Goal: Task Accomplishment & Management: Manage account settings

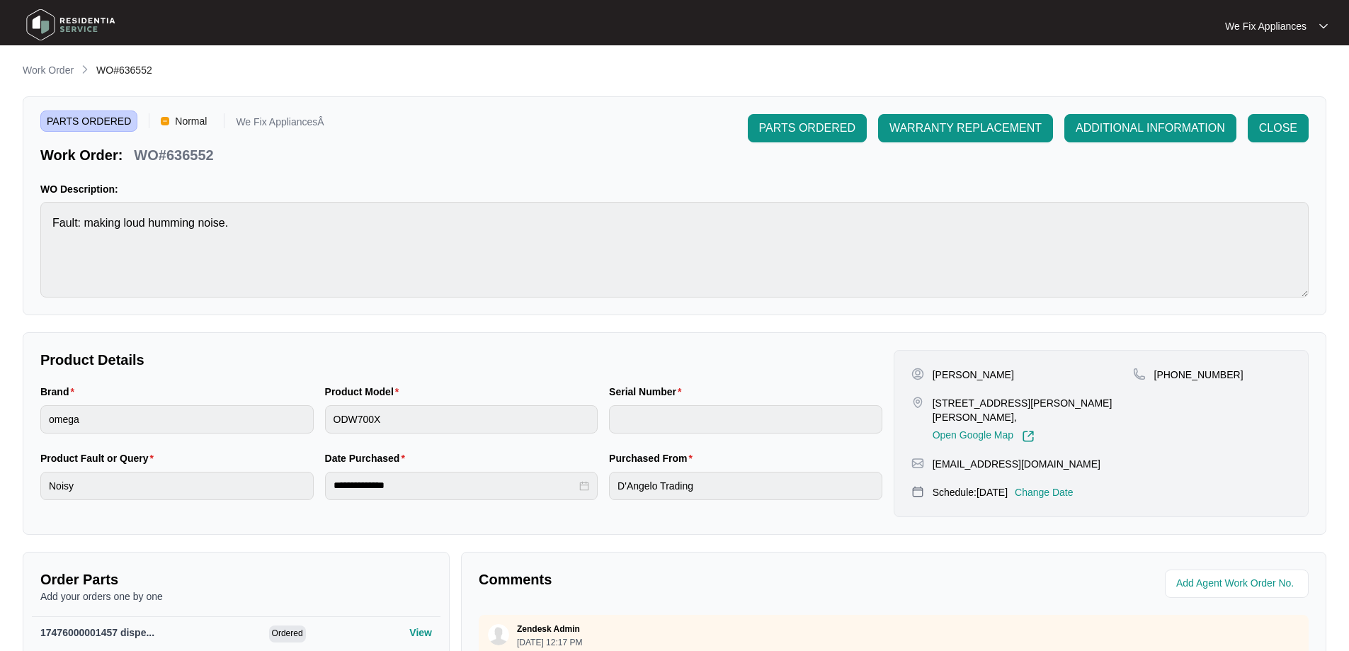
click at [38, 23] on img at bounding box center [70, 25] width 99 height 42
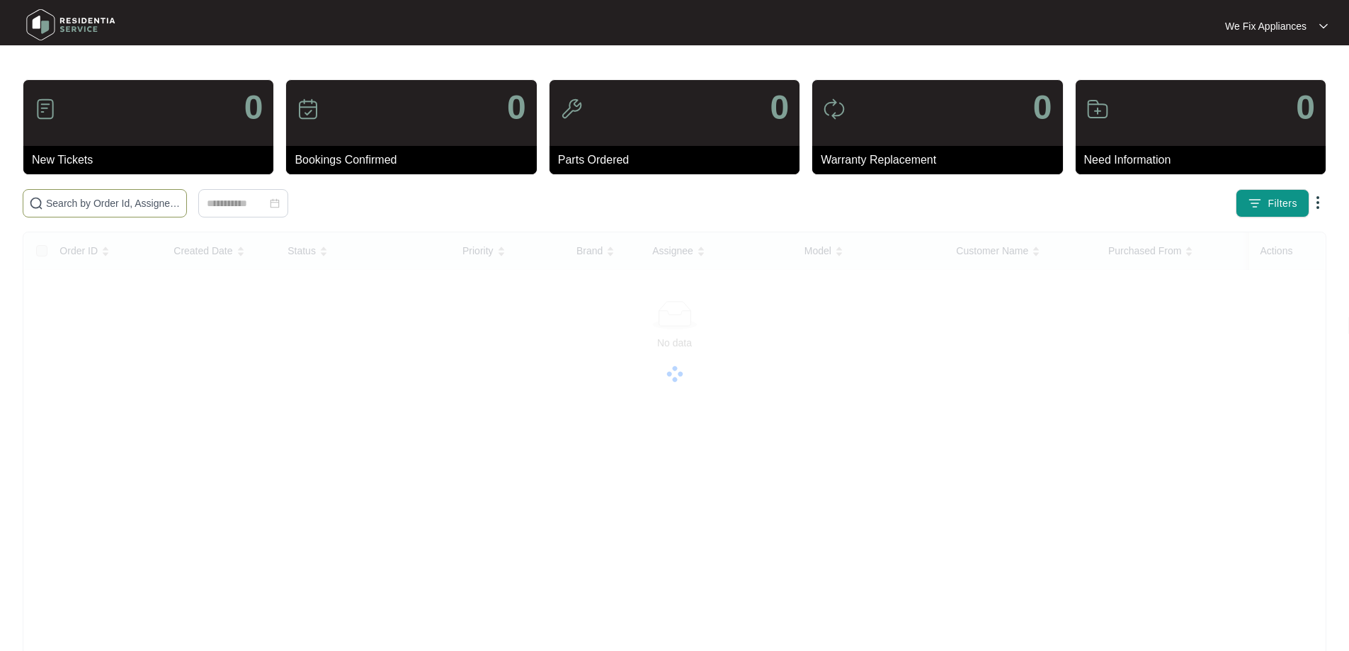
click at [120, 201] on input "text" at bounding box center [113, 203] width 135 height 16
paste input "625980"
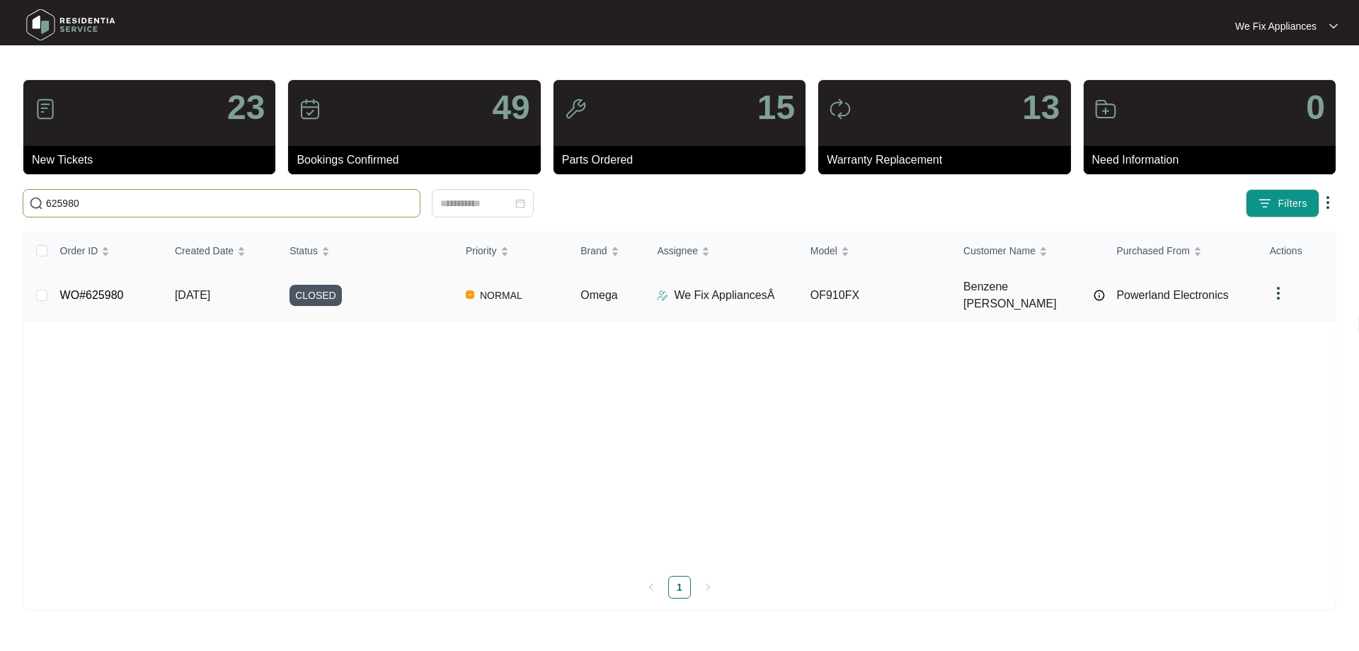
type input "625980"
click at [316, 290] on span "CLOSED" at bounding box center [316, 295] width 52 height 21
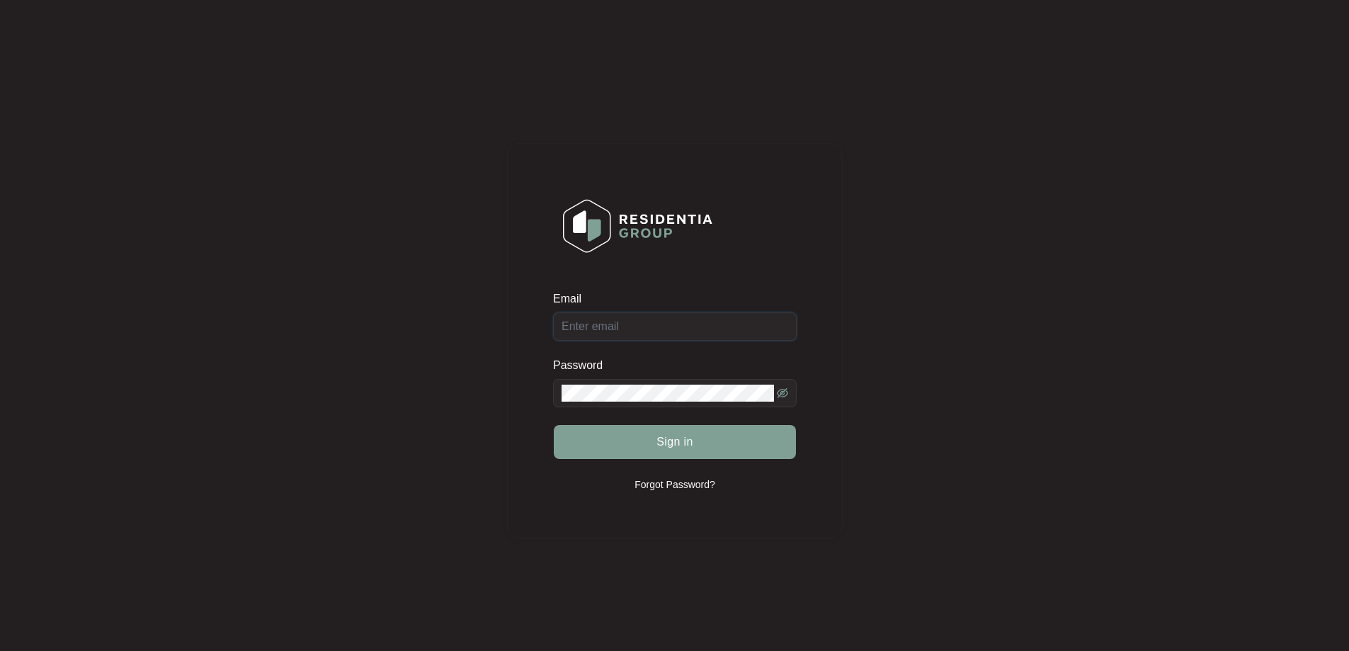
click at [641, 322] on input "Email" at bounding box center [675, 326] width 244 height 28
type input "[EMAIL_ADDRESS][DOMAIN_NAME]"
click at [554, 425] on button "Sign in" at bounding box center [675, 442] width 242 height 34
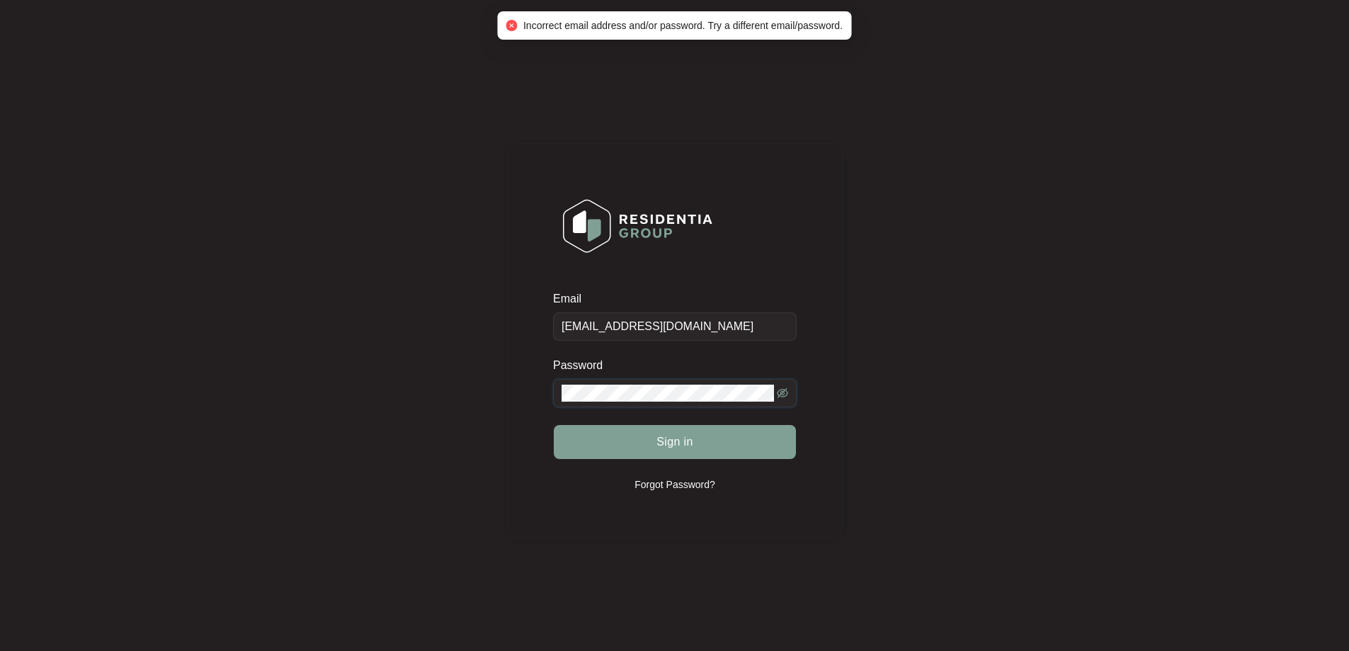
click at [554, 425] on button "Sign in" at bounding box center [675, 442] width 242 height 34
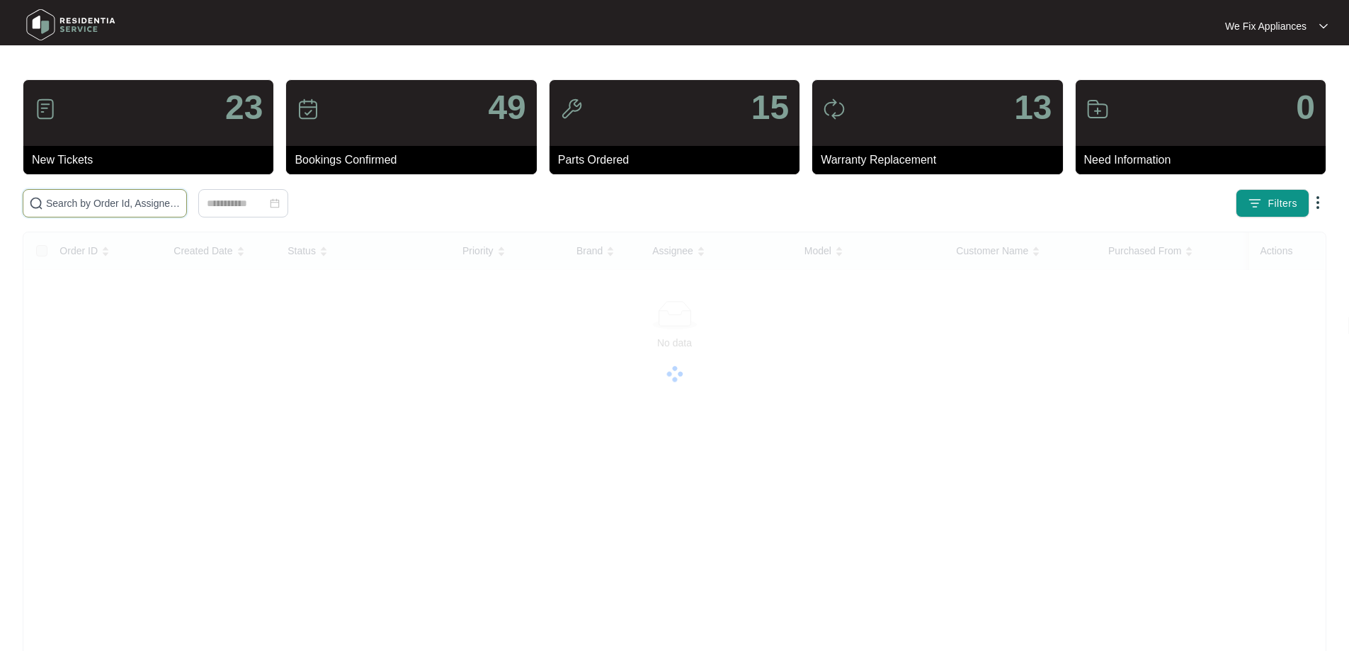
click at [88, 202] on input "text" at bounding box center [113, 203] width 135 height 16
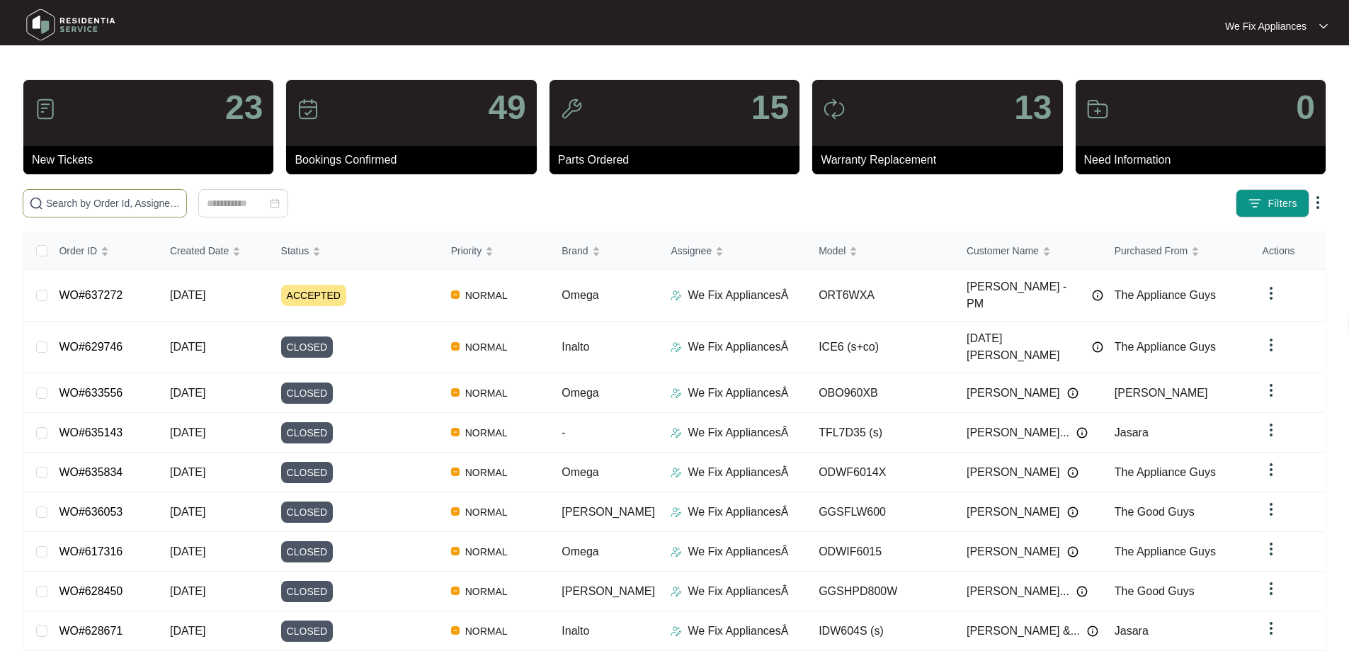
paste input "635180"
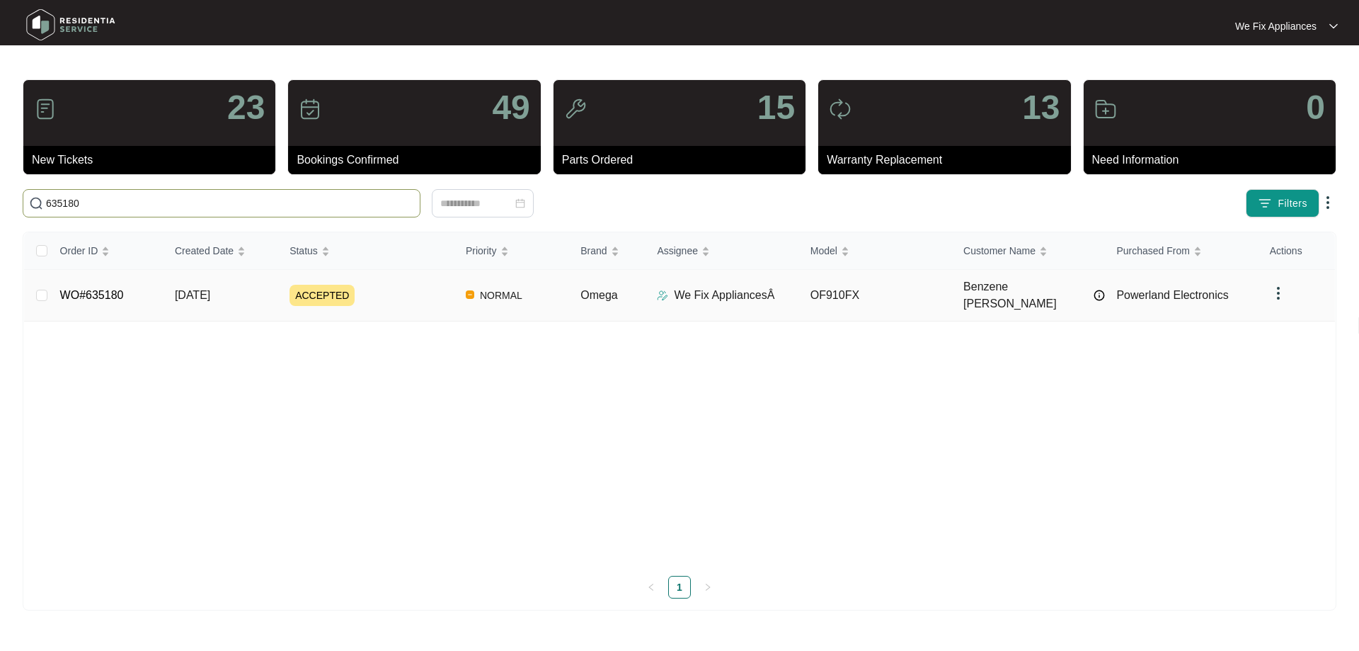
type input "635180"
click at [326, 285] on span "ACCEPTED" at bounding box center [322, 295] width 65 height 21
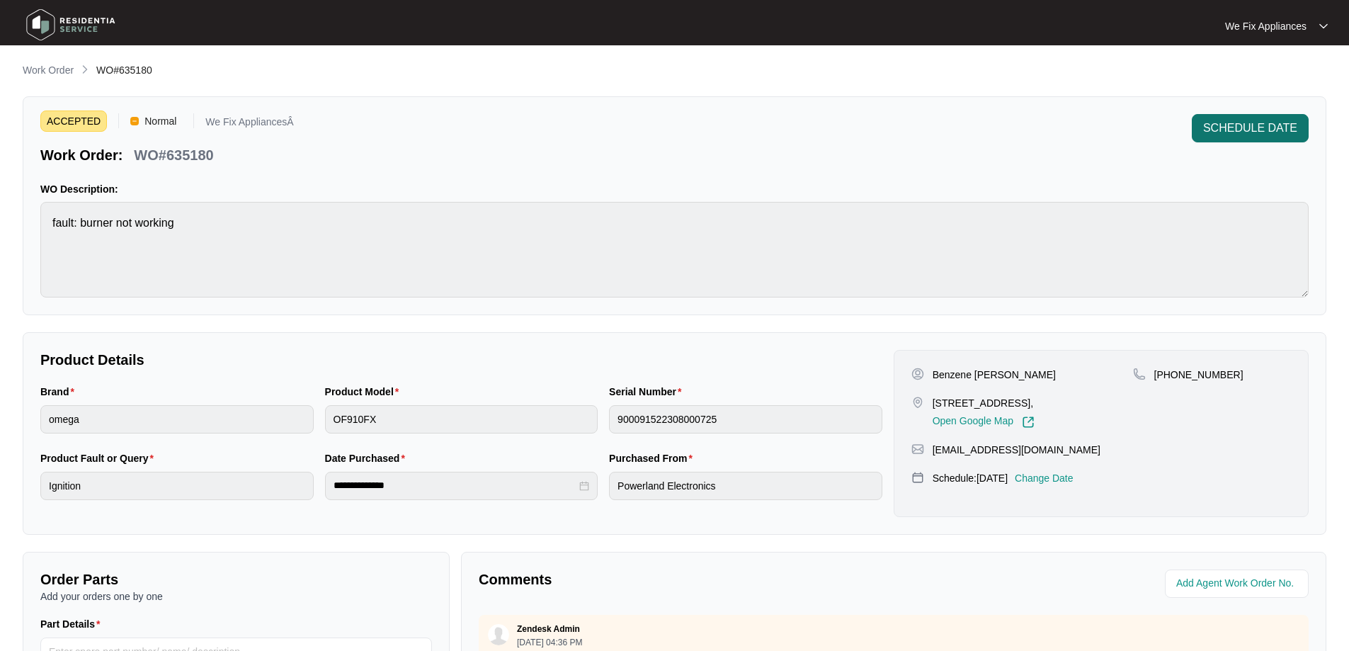
click at [1252, 128] on span "SCHEDULE DATE" at bounding box center [1250, 128] width 94 height 17
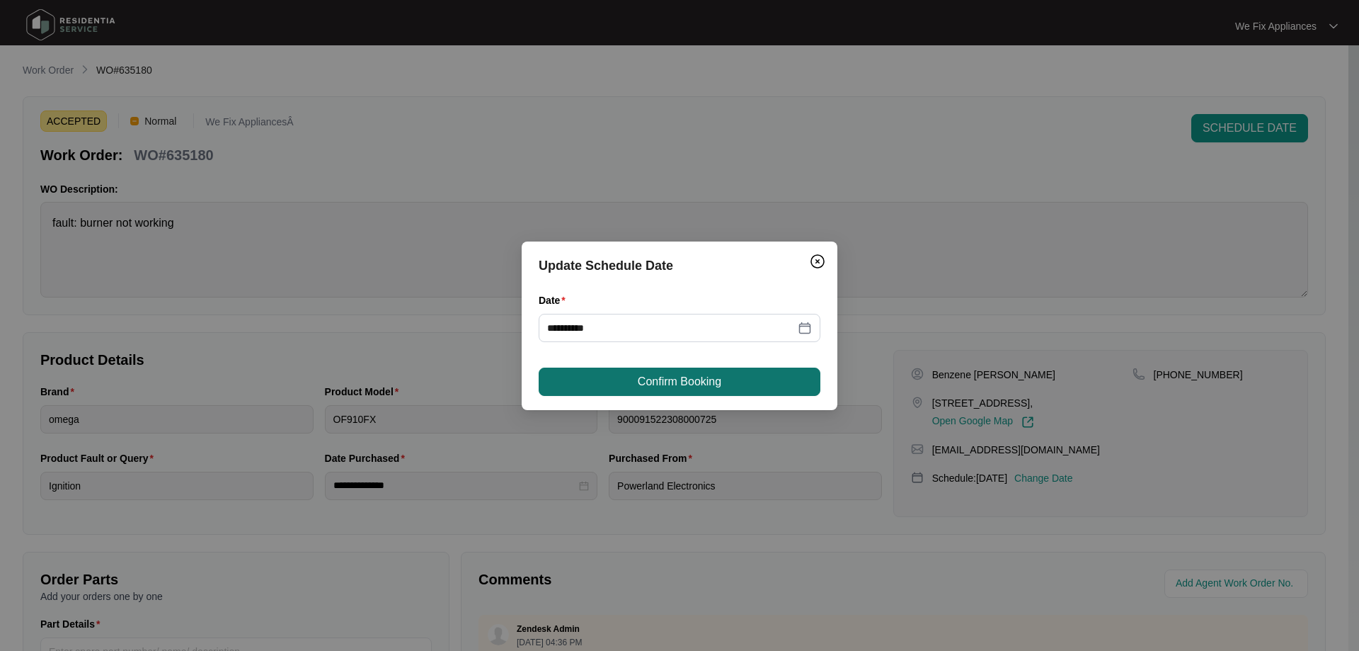
click at [687, 382] on span "Confirm Booking" at bounding box center [680, 381] width 84 height 17
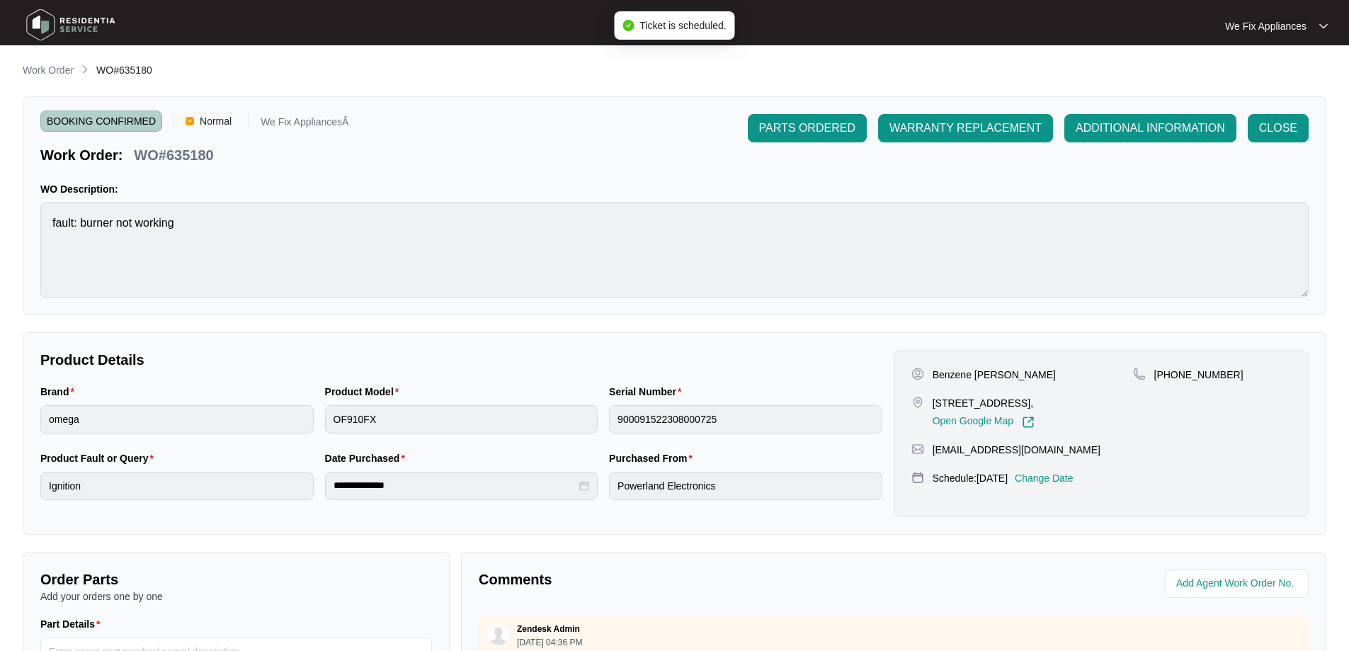
scroll to position [289, 0]
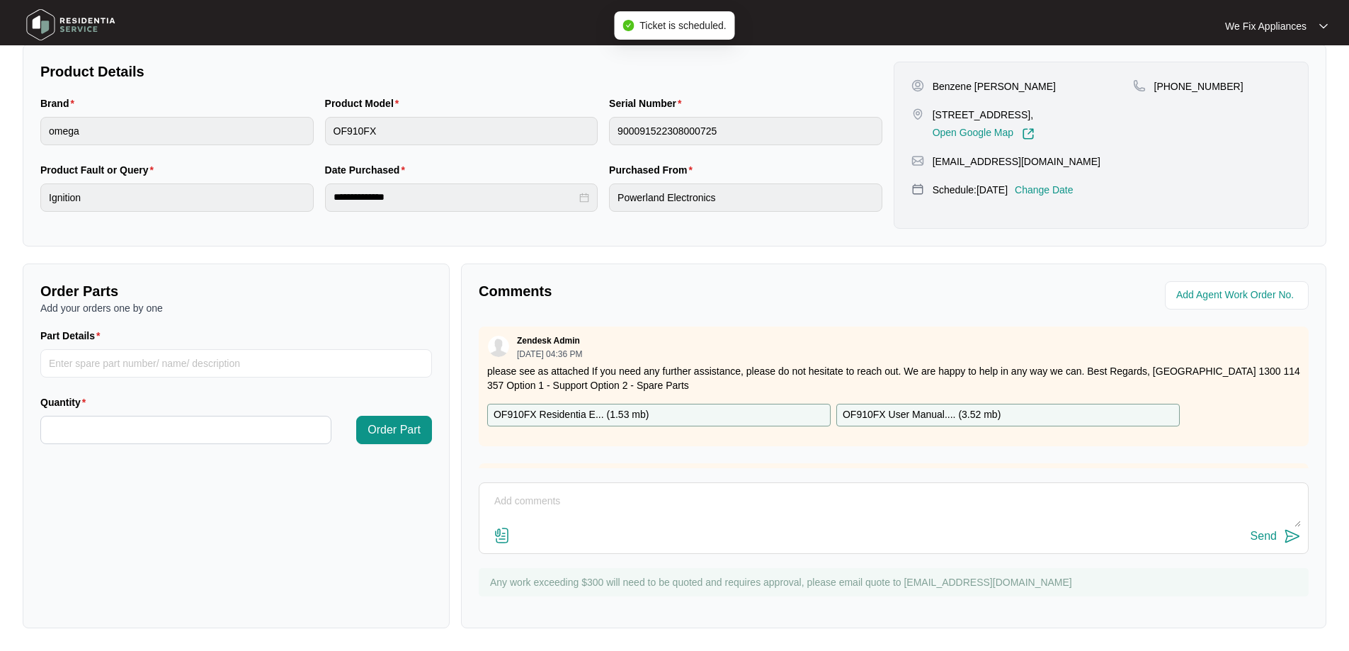
click at [590, 410] on p "OF910FX Residentia E... ( 1.53 mb )" at bounding box center [570, 415] width 155 height 16
click at [12, 18] on div "We Fix Appliances We Fix App..." at bounding box center [674, 22] width 1349 height 45
click at [49, 30] on img at bounding box center [70, 25] width 99 height 42
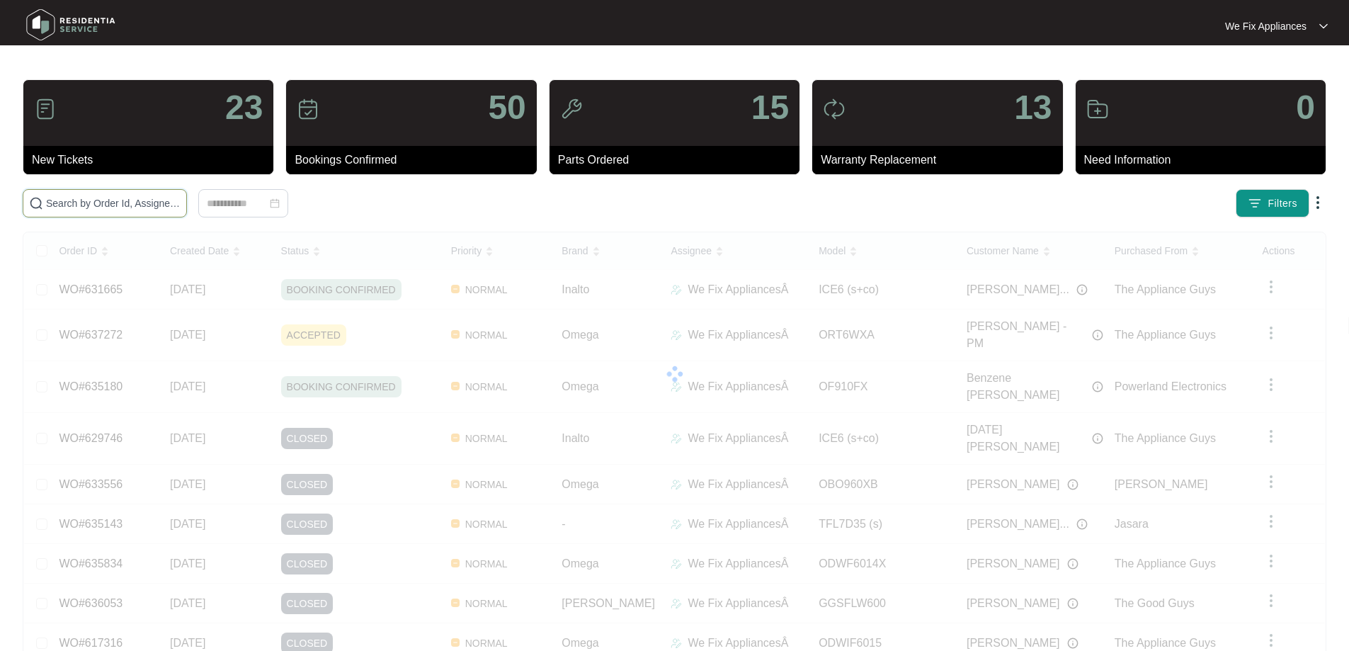
click at [98, 202] on input "text" at bounding box center [113, 203] width 135 height 16
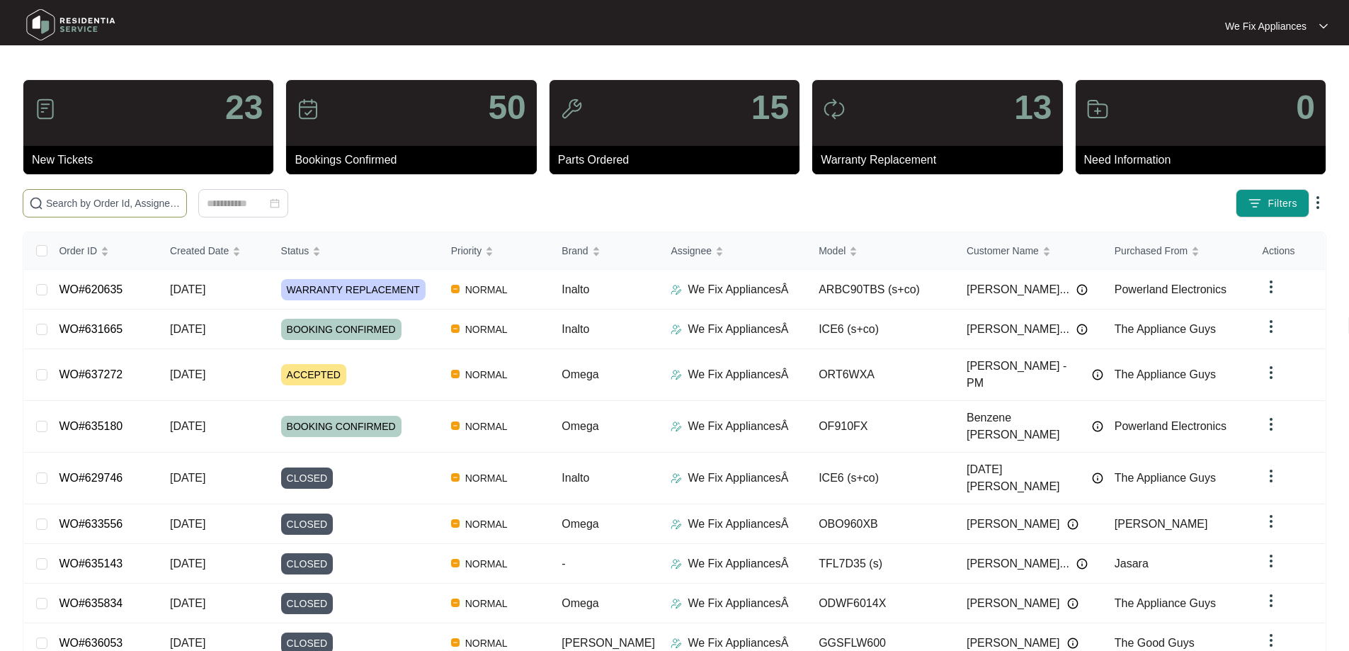
paste input "632103"
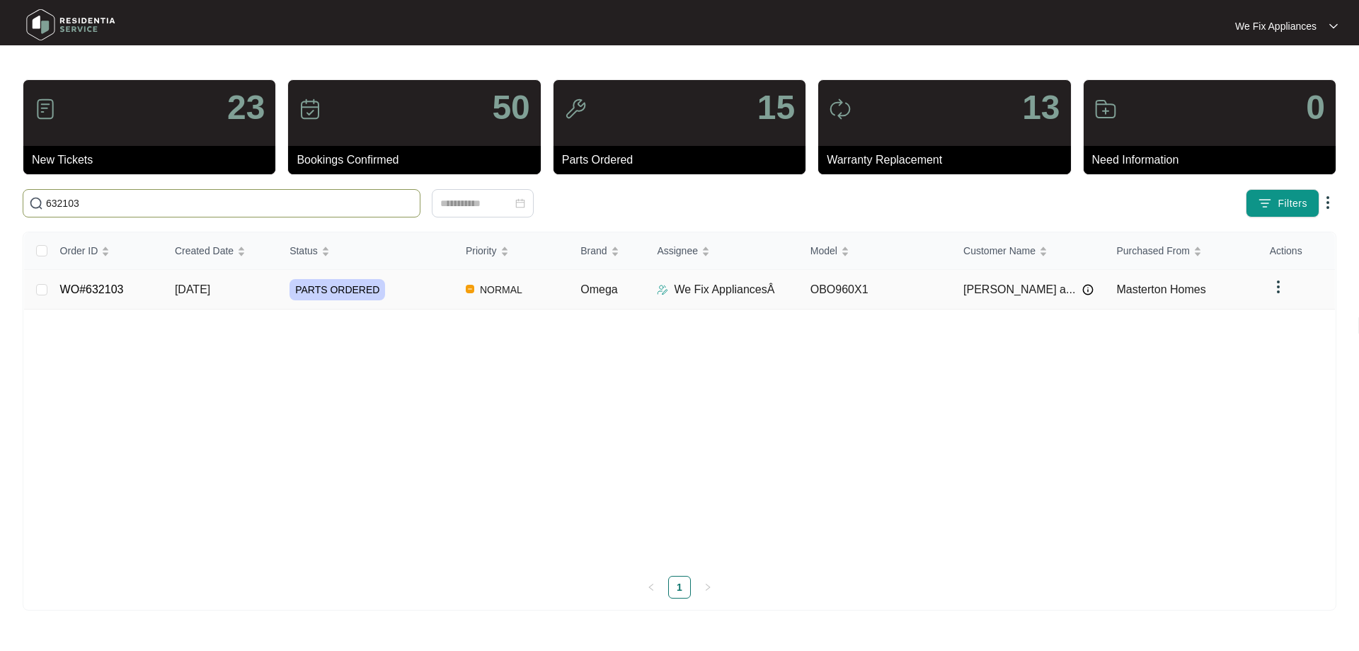
type input "632103"
click at [323, 282] on span "PARTS ORDERED" at bounding box center [338, 289] width 96 height 21
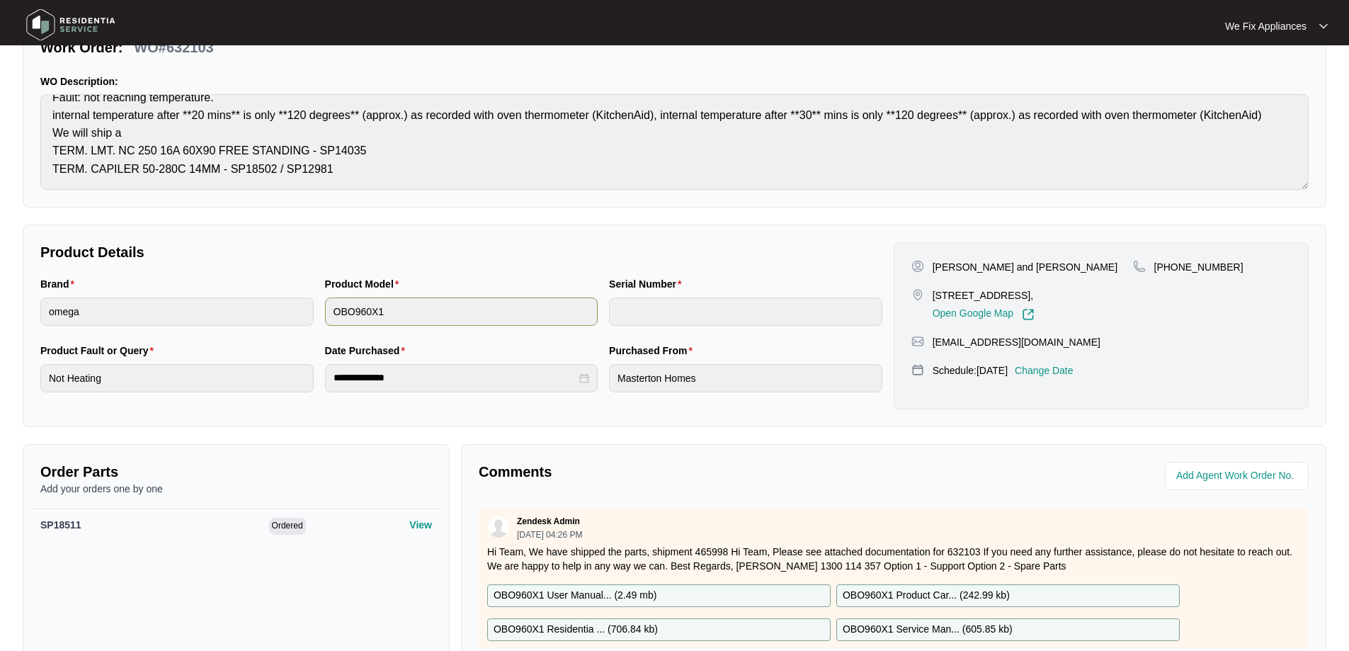
scroll to position [283, 0]
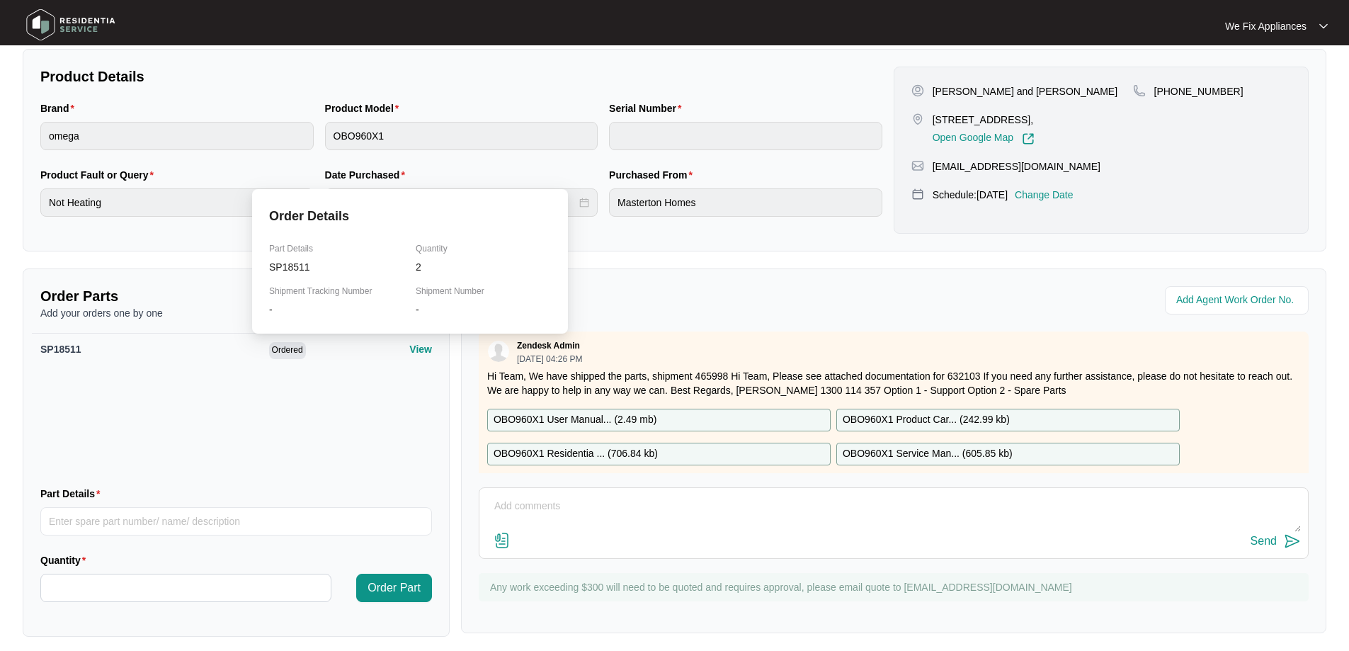
click at [413, 351] on p "View" at bounding box center [420, 349] width 23 height 14
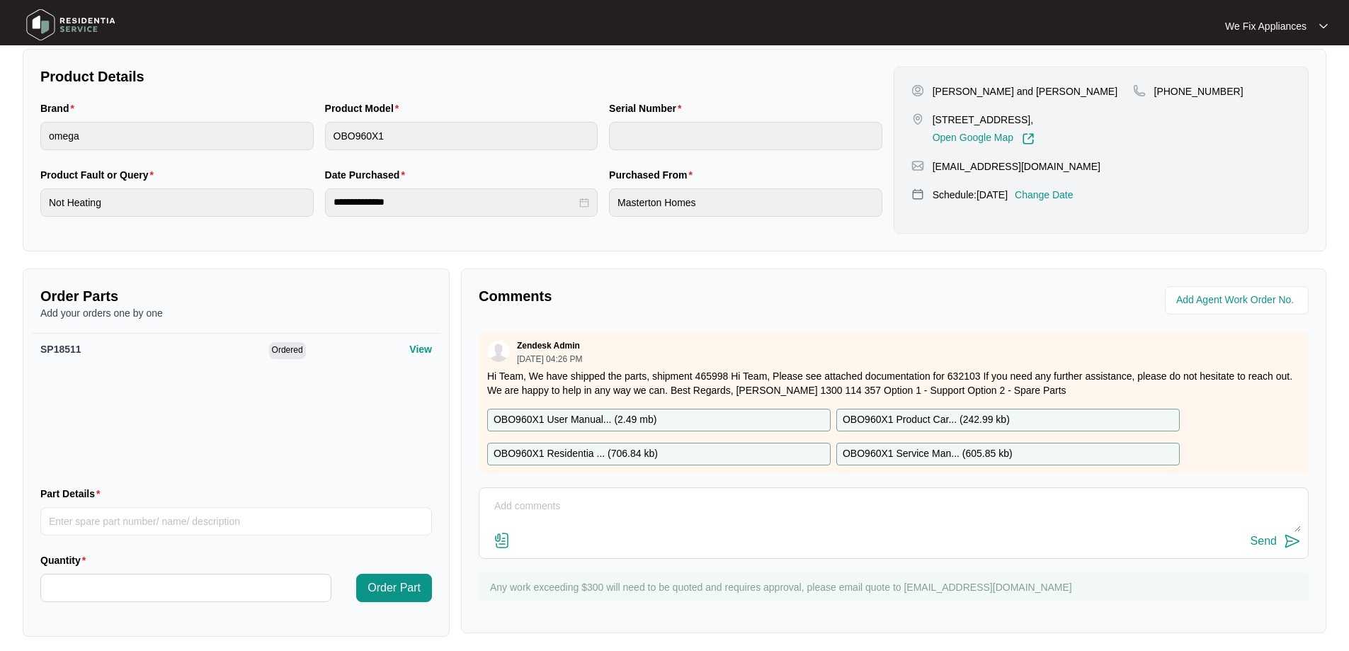
click at [363, 437] on div "SP18511 Ordered View" at bounding box center [236, 404] width 409 height 142
